Goal: Task Accomplishment & Management: Use online tool/utility

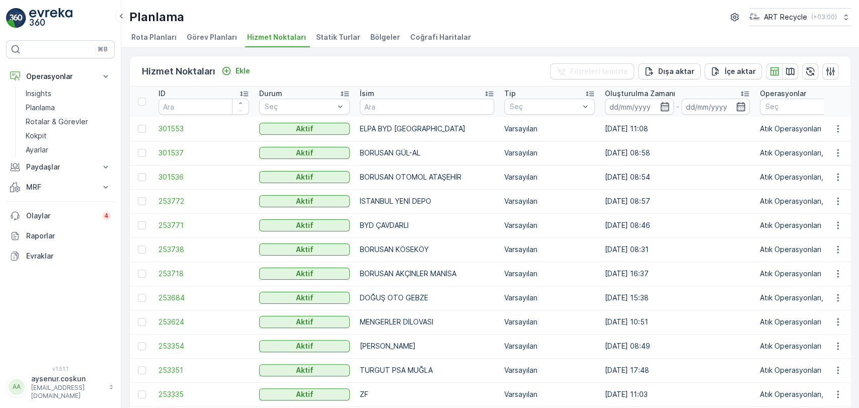
click at [598, 20] on div "Planlama ART Recycle ( +03:00 )" at bounding box center [490, 17] width 722 height 18
click at [35, 31] on div "⌘B Operasyonlar Insights Planlama Rotalar & Görevler Kokpit Ayarlar Paydaşlar R…" at bounding box center [60, 204] width 121 height 408
click at [38, 25] on img at bounding box center [50, 18] width 43 height 20
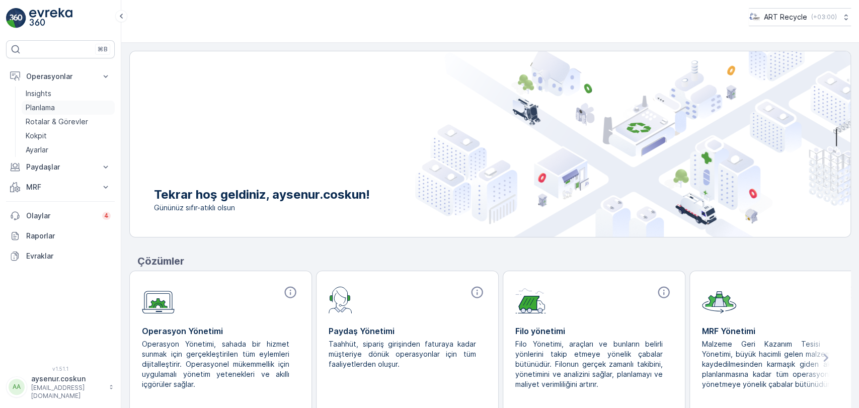
drag, startPoint x: 57, startPoint y: 118, endPoint x: 98, endPoint y: 106, distance: 43.0
click at [57, 118] on p "Rotalar & Görevler" at bounding box center [57, 122] width 62 height 10
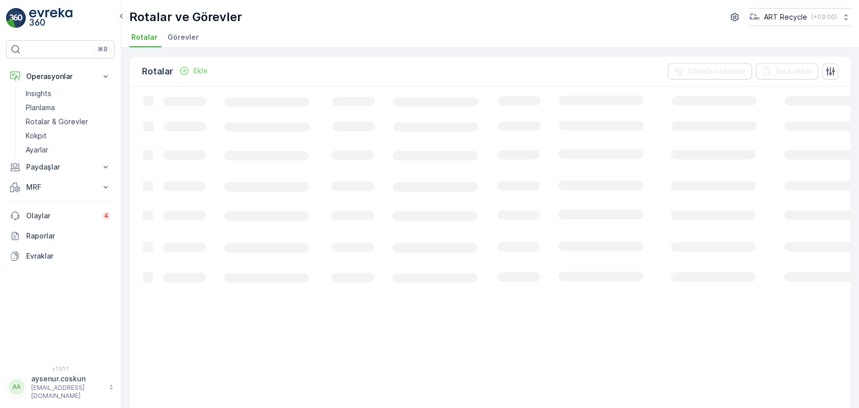
click at [180, 45] on li "Görevler" at bounding box center [184, 38] width 37 height 17
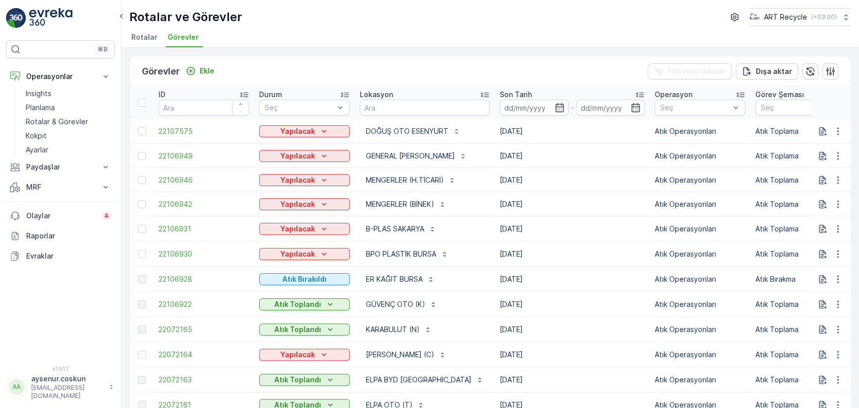
click at [59, 9] on img at bounding box center [50, 18] width 43 height 20
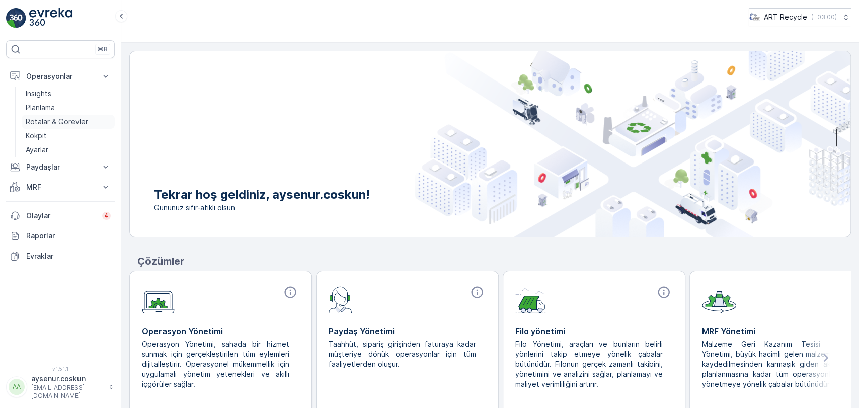
click at [63, 120] on p "Rotalar & Görevler" at bounding box center [57, 122] width 62 height 10
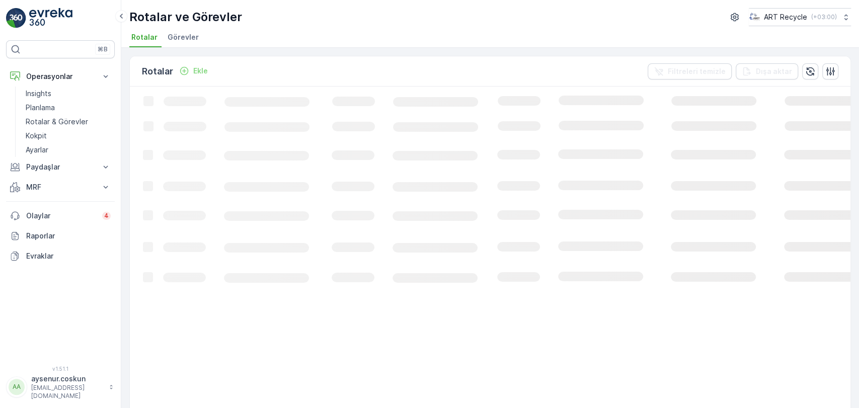
click at [185, 42] on li "Görevler" at bounding box center [184, 38] width 37 height 17
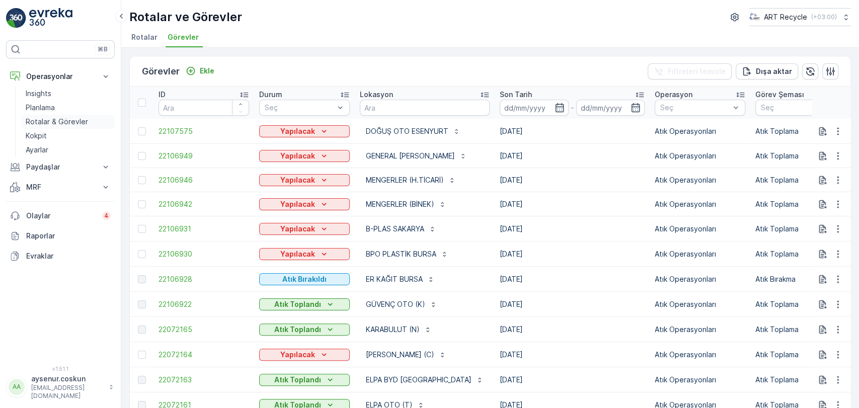
click at [63, 122] on p "Rotalar & Görevler" at bounding box center [57, 122] width 62 height 10
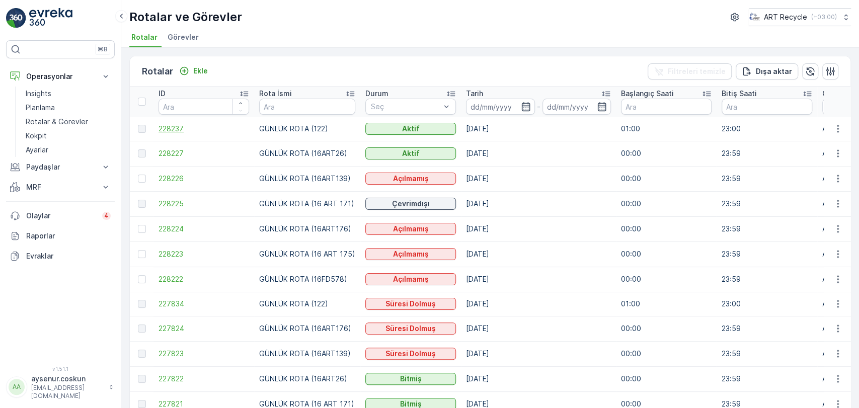
click at [172, 130] on span "228237" at bounding box center [203, 129] width 91 height 10
click at [179, 201] on span "228225" at bounding box center [203, 204] width 91 height 10
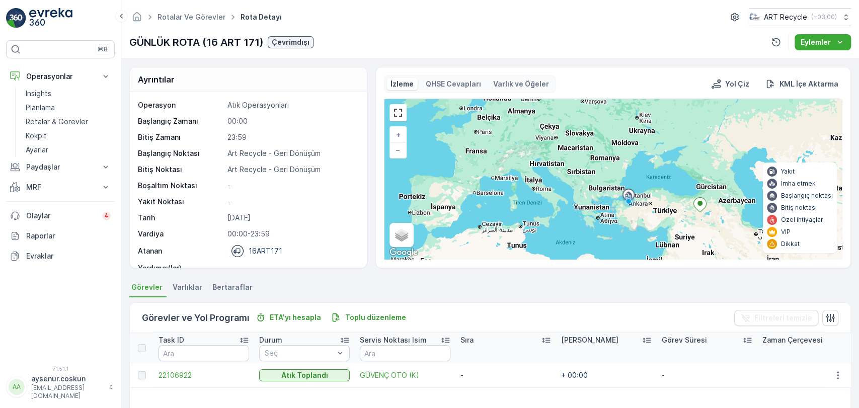
click at [47, 17] on img at bounding box center [50, 18] width 43 height 20
